Goal: Information Seeking & Learning: Find specific fact

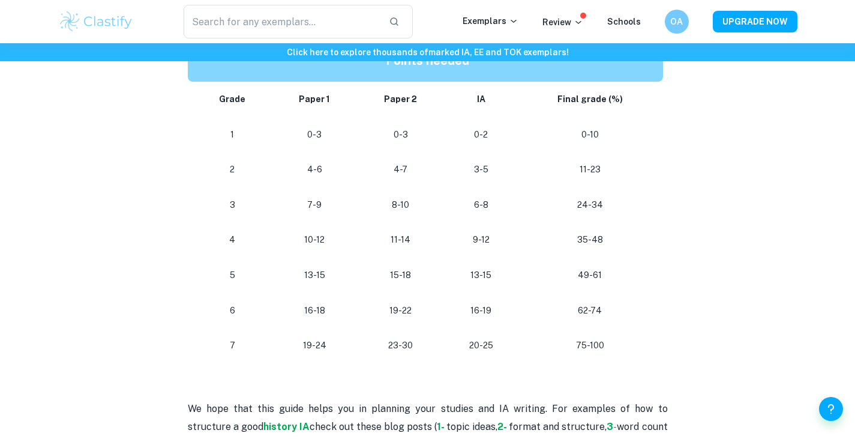
scroll to position [1113, 0]
drag, startPoint x: 326, startPoint y: 308, endPoint x: 301, endPoint y: 310, distance: 25.3
click at [301, 310] on p "16-18" at bounding box center [314, 311] width 65 height 16
click at [327, 317] on p "16-18" at bounding box center [314, 311] width 65 height 16
drag, startPoint x: 327, startPoint y: 317, endPoint x: 308, endPoint y: 314, distance: 19.4
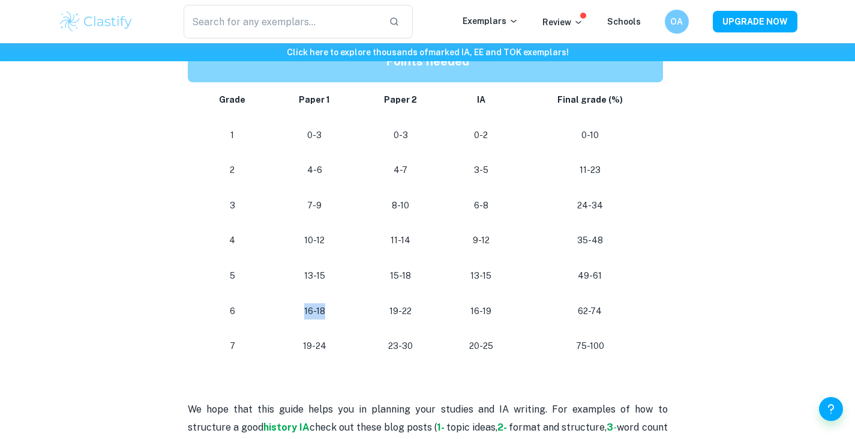
click at [308, 314] on p "16-18" at bounding box center [314, 311] width 65 height 16
drag, startPoint x: 308, startPoint y: 314, endPoint x: 327, endPoint y: 341, distance: 33.1
click at [327, 341] on tbody "Grade Paper 1 Paper 2 IA Final grade (%) 1 0-3 0-3 0-2 0-10 2 4-6 4-7 3-5 11-23…" at bounding box center [428, 222] width 480 height 281
click at [327, 341] on p "19-24" at bounding box center [314, 346] width 65 height 16
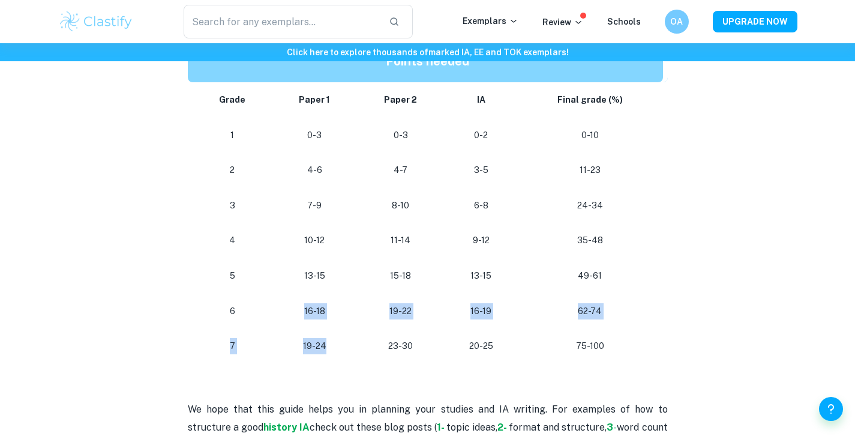
drag, startPoint x: 327, startPoint y: 341, endPoint x: 299, endPoint y: 307, distance: 43.9
click at [299, 307] on tbody "Grade Paper 1 Paper 2 IA Final grade (%) 1 0-3 0-3 0-2 0-10 2 4-6 4-7 3-5 11-23…" at bounding box center [428, 222] width 480 height 281
click at [299, 307] on p "16-18" at bounding box center [314, 311] width 65 height 16
